Goal: Transaction & Acquisition: Purchase product/service

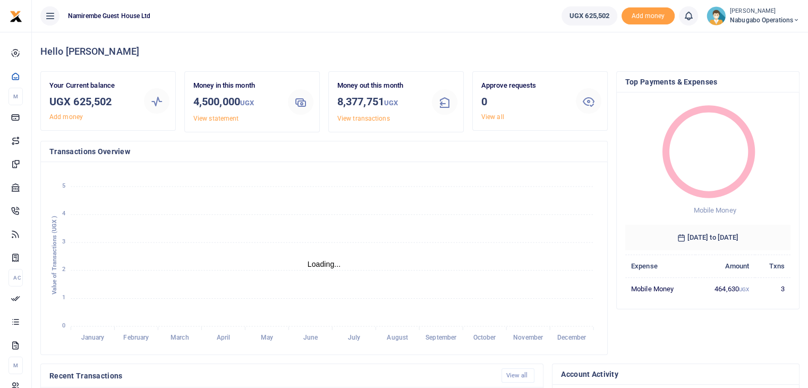
scroll to position [8, 8]
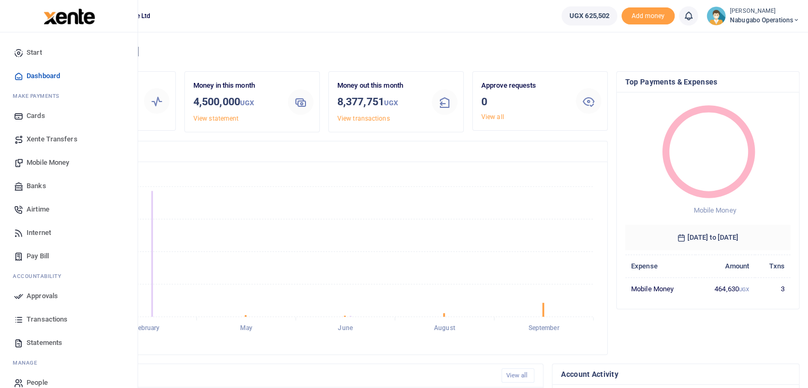
click at [57, 164] on span "Mobile Money" at bounding box center [48, 162] width 42 height 11
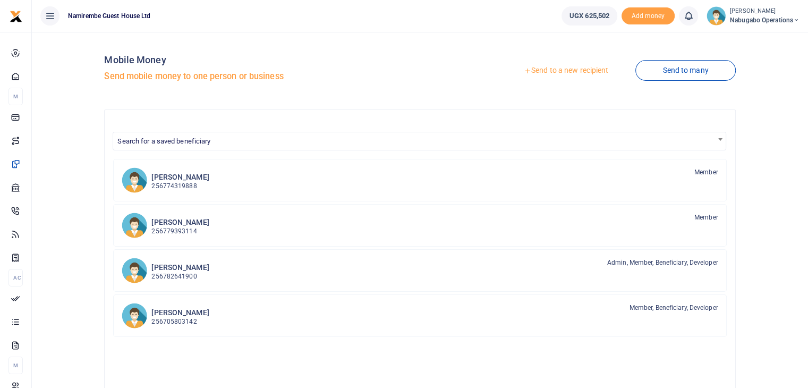
click at [580, 71] on link "Send to a new recipient" at bounding box center [566, 70] width 139 height 19
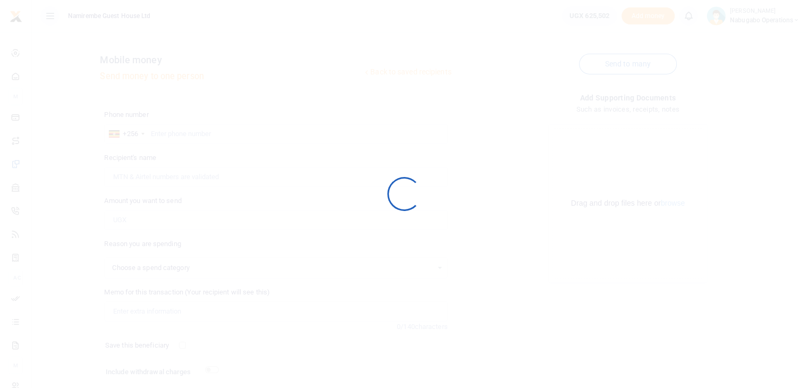
select select
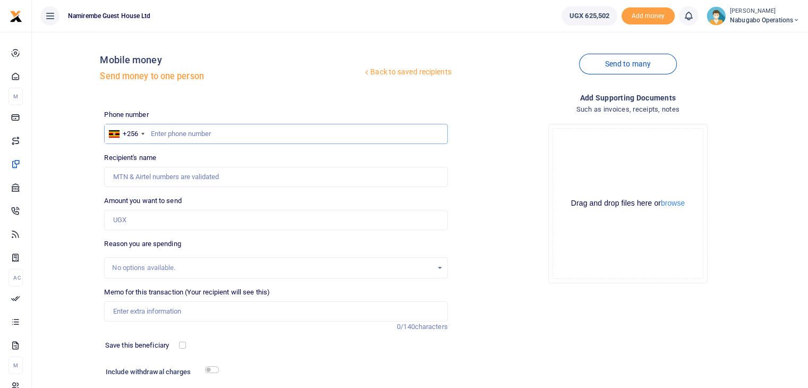
click at [160, 133] on input "text" at bounding box center [275, 134] width 343 height 20
type input "754569129"
type input "Samuel Ahimbisibwe"
type input "754569129"
click at [153, 219] on input "Amount you want to send" at bounding box center [275, 220] width 343 height 20
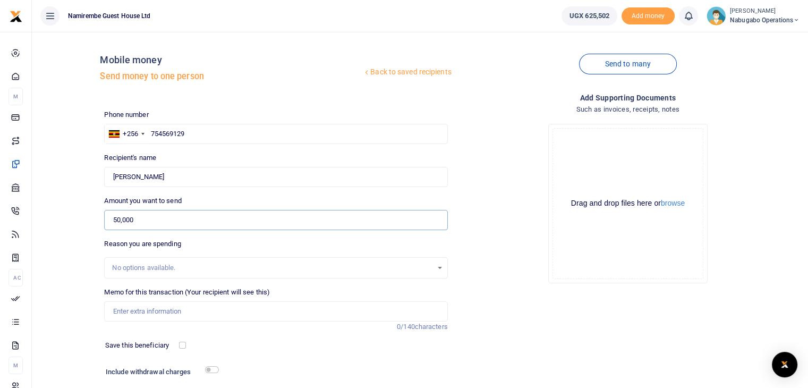
type input "50,000"
click at [137, 316] on input "Memo for this transaction (Your recipient will see this)" at bounding box center [275, 311] width 343 height 20
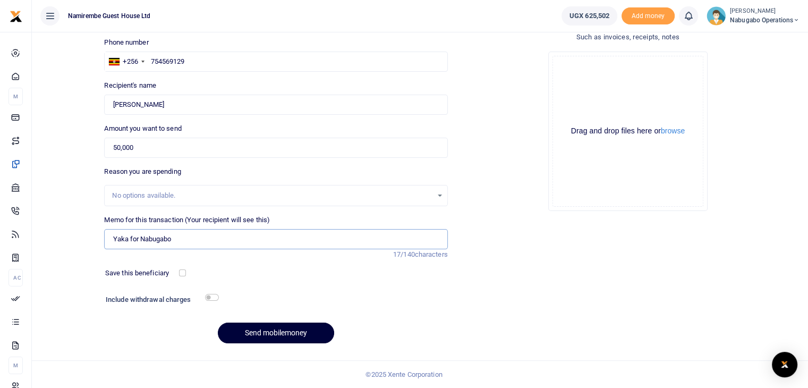
type input "Yaka for Nabugabo"
click at [287, 333] on button "Send mobilemoney" at bounding box center [276, 332] width 116 height 21
